Goal: Check status: Check status

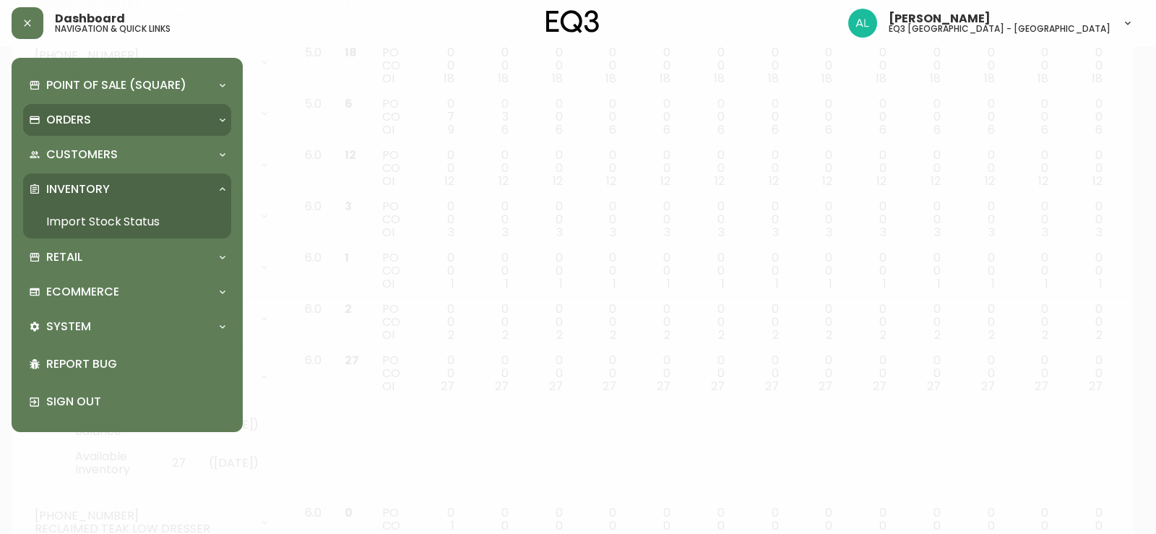
scroll to position [298, 0]
click at [64, 114] on p "Orders" at bounding box center [68, 120] width 45 height 16
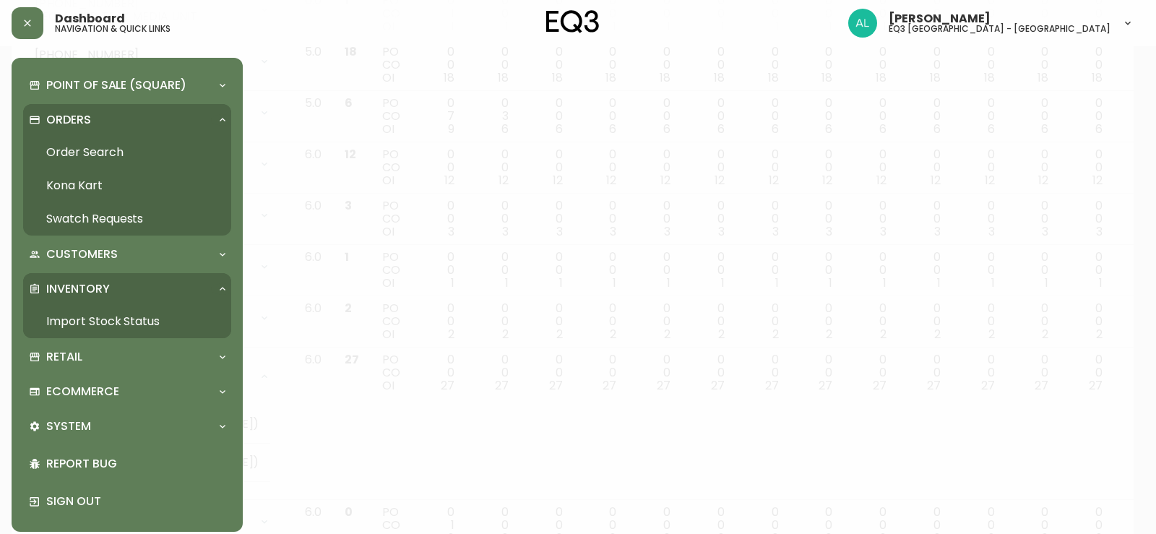
click at [92, 153] on link "Order Search" at bounding box center [127, 152] width 208 height 33
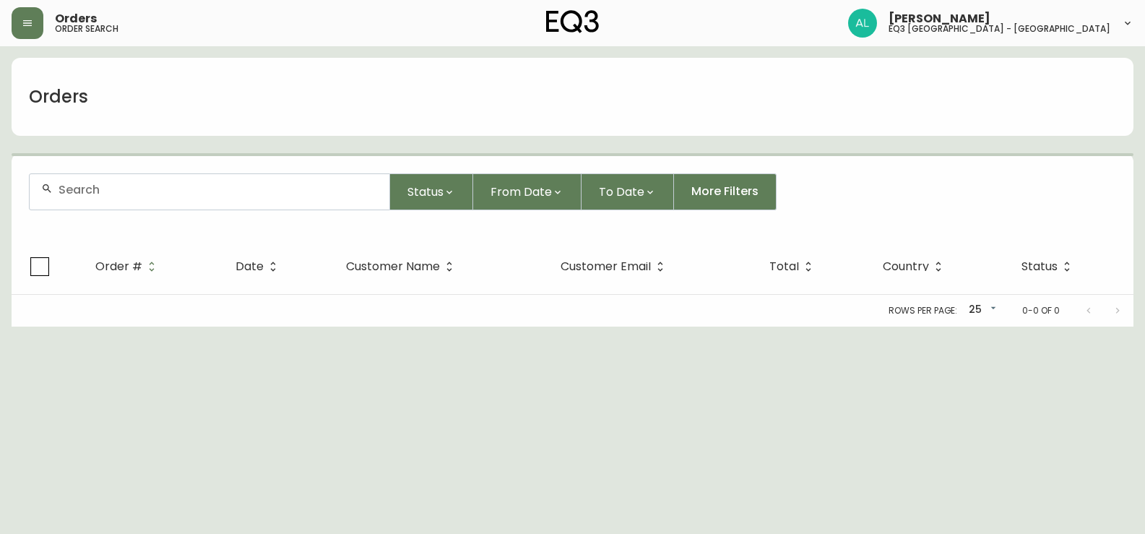
click at [184, 196] on div at bounding box center [210, 191] width 360 height 35
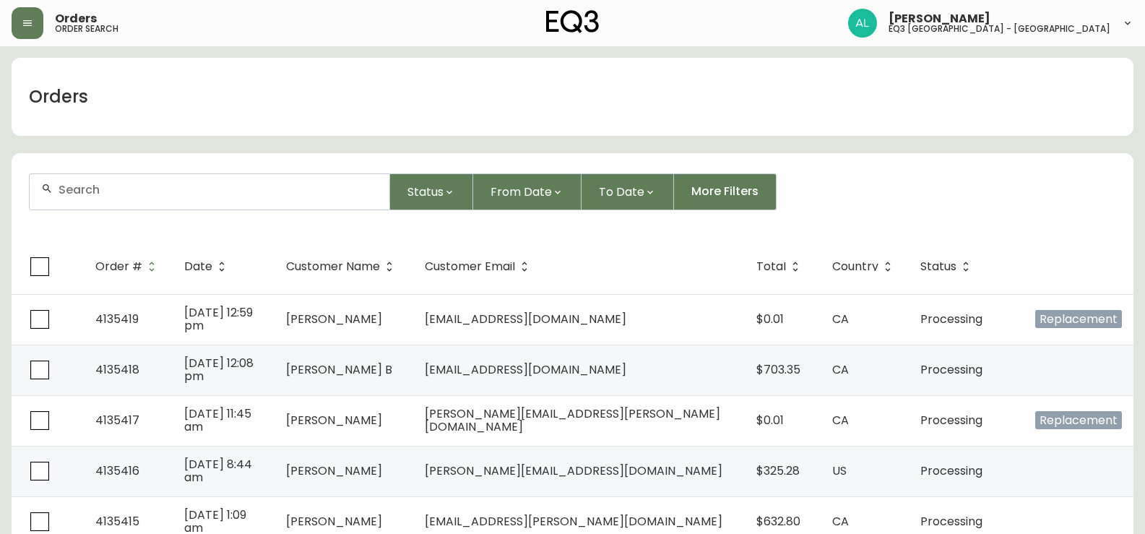
paste input "4132614"
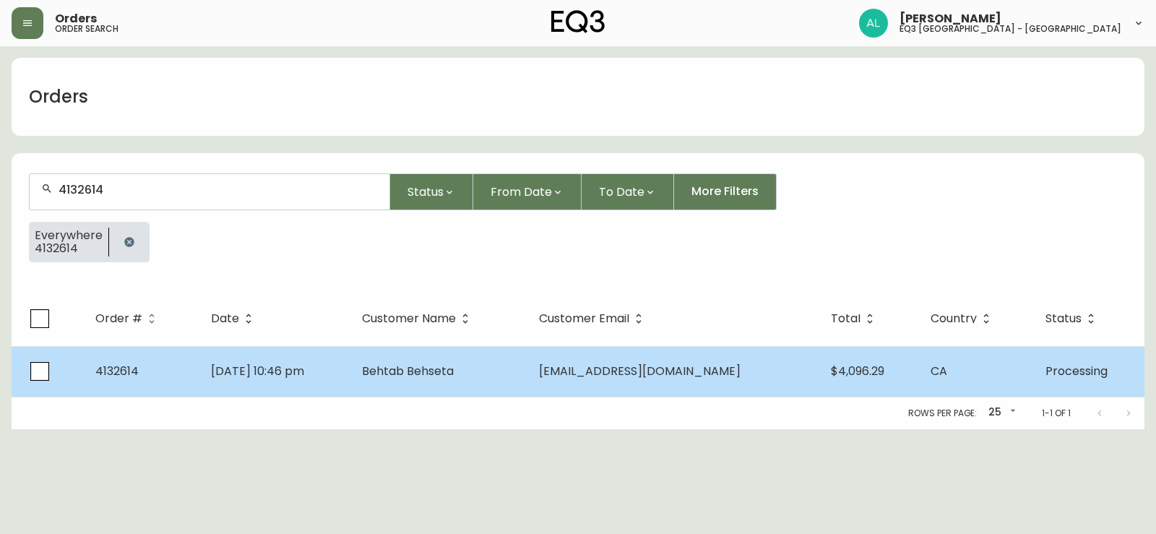
type input "4132614"
click at [157, 363] on td "4132614" at bounding box center [142, 371] width 116 height 51
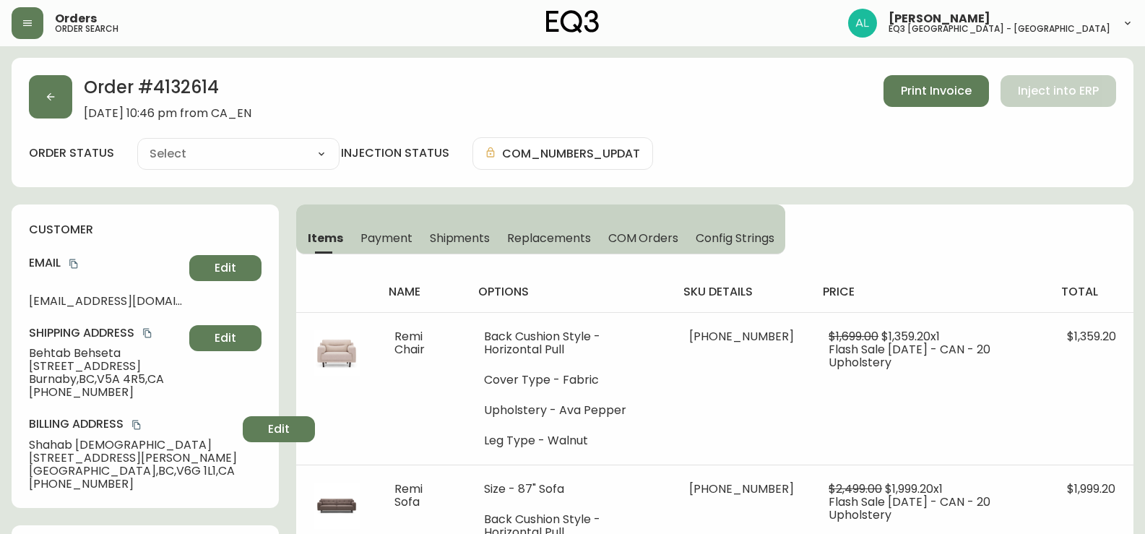
type input "Processing"
select select "PROCESSING"
click at [679, 83] on div "Order # 4132614 [DATE] 10:46 pm from CA_EN Print Invoice Inject into ERP" at bounding box center [572, 97] width 1087 height 45
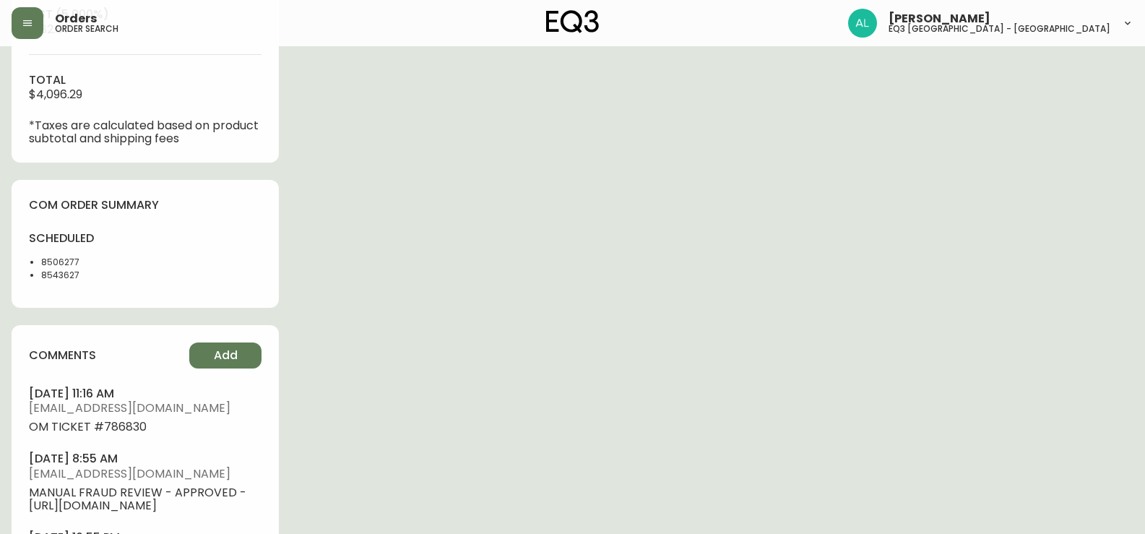
scroll to position [722, 0]
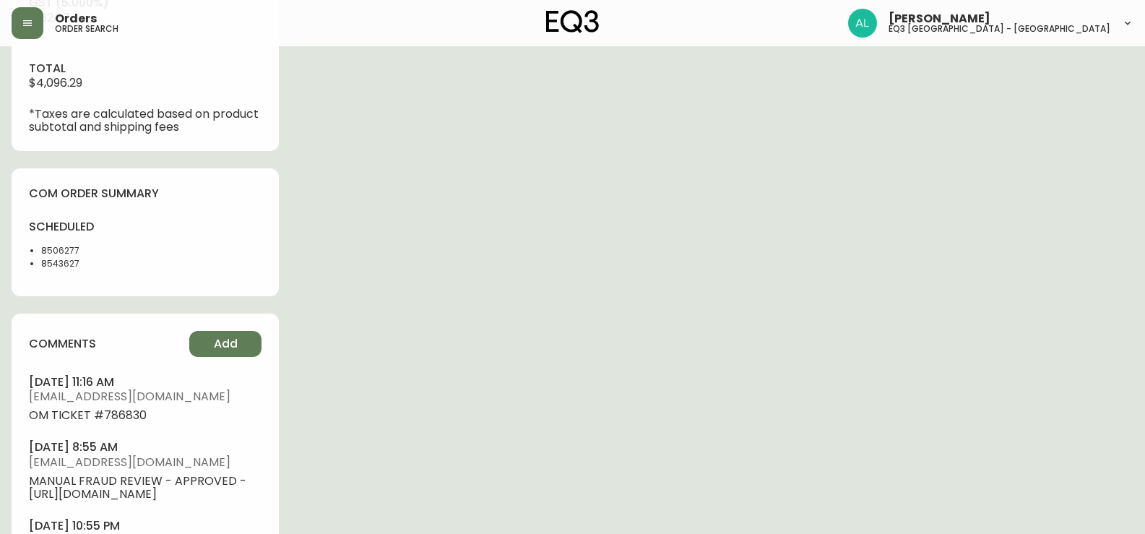
click at [74, 250] on li "8506277" at bounding box center [88, 250] width 95 height 13
copy li "8506277"
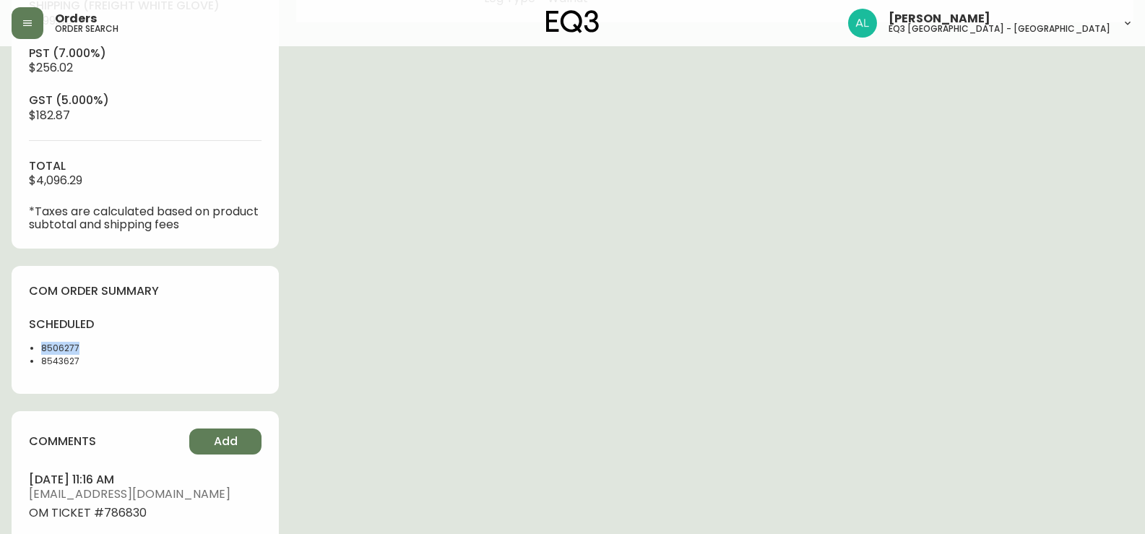
scroll to position [650, 0]
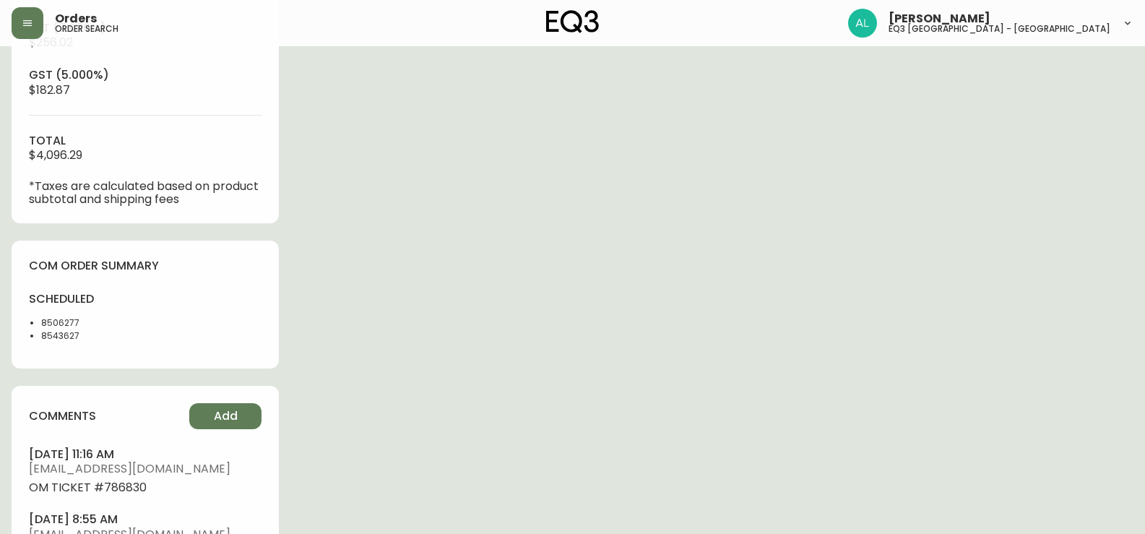
click at [71, 338] on li "8543627" at bounding box center [88, 335] width 95 height 13
copy li "8543627"
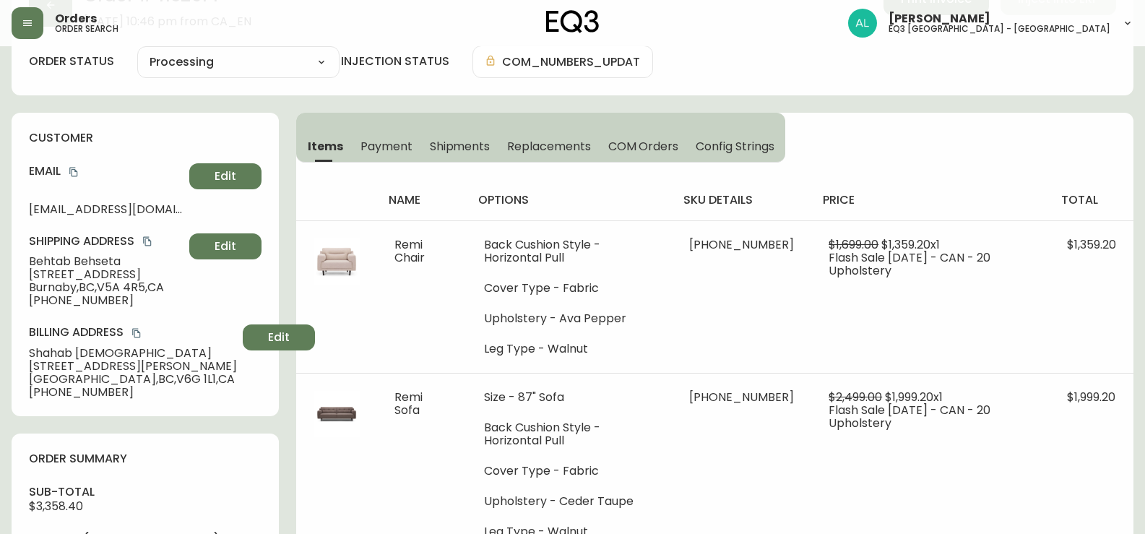
scroll to position [72, 0]
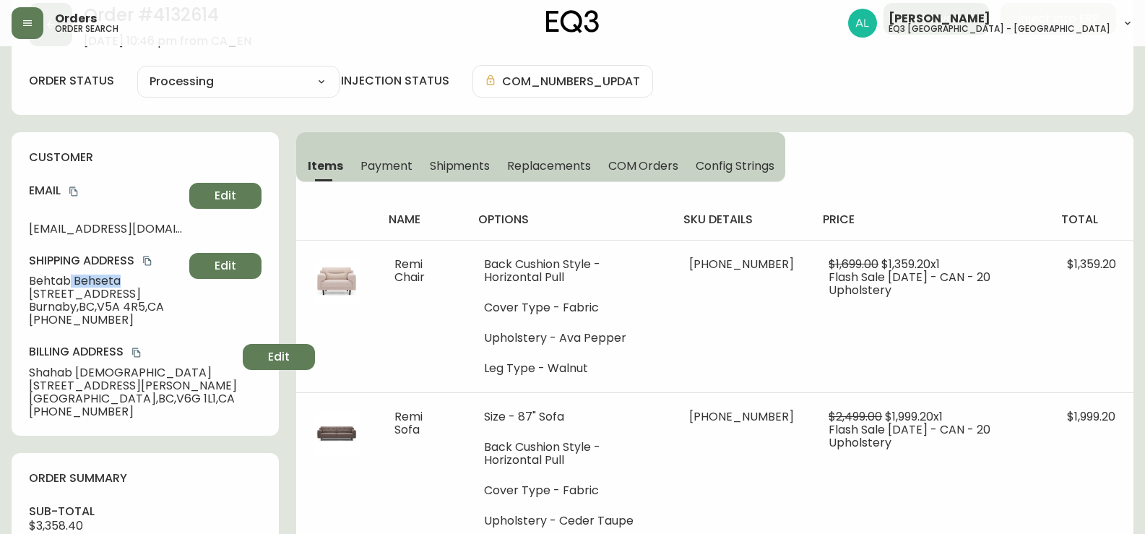
copy span "Behseta"
drag, startPoint x: 72, startPoint y: 282, endPoint x: 119, endPoint y: 282, distance: 47.7
click at [119, 282] on span "Behtab Behseta" at bounding box center [106, 280] width 155 height 13
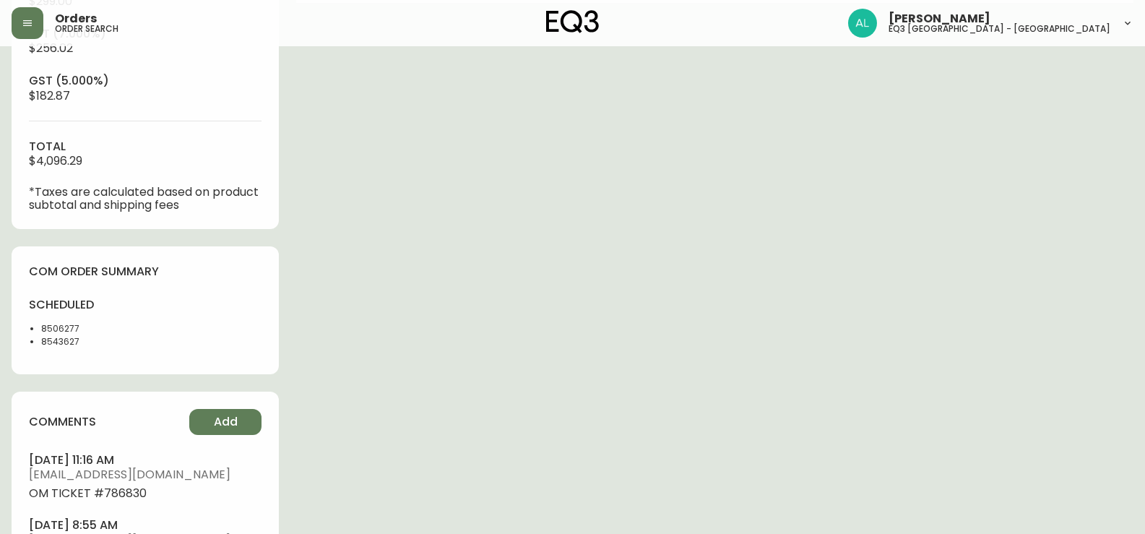
scroll to position [620, 0]
